Goal: Find specific page/section: Find specific page/section

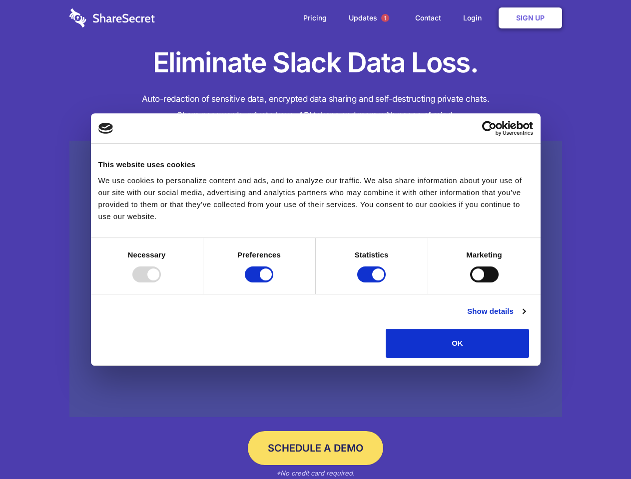
click at [161, 283] on div at bounding box center [146, 275] width 28 height 16
click at [273, 283] on input "Preferences" at bounding box center [259, 275] width 28 height 16
checkbox input "false"
click at [372, 283] on input "Statistics" at bounding box center [371, 275] width 28 height 16
checkbox input "false"
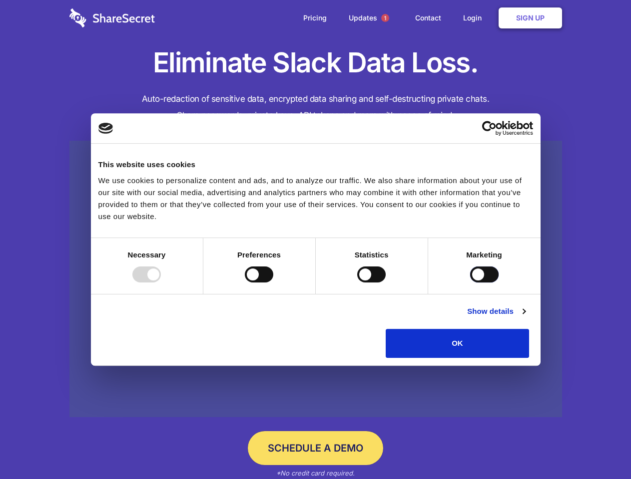
click at [470, 283] on input "Marketing" at bounding box center [484, 275] width 28 height 16
checkbox input "true"
click at [525, 318] on link "Show details" at bounding box center [496, 312] width 58 height 12
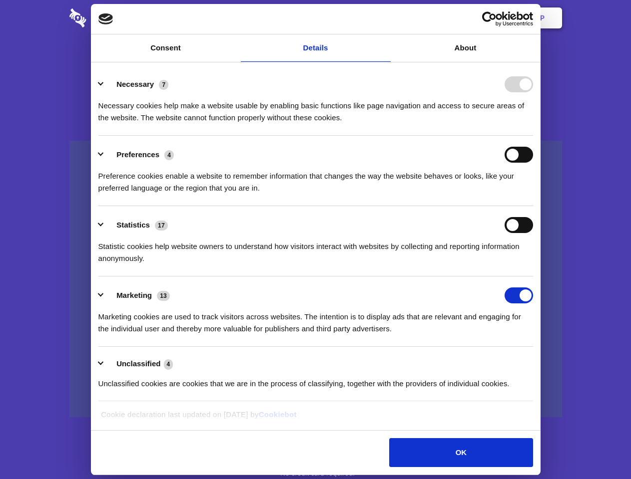
click at [533, 136] on li "Necessary 7 Necessary cookies help make a website usable by enabling basic func…" at bounding box center [315, 100] width 434 height 70
click at [384, 18] on span "1" at bounding box center [385, 18] width 8 height 8
